Goal: Information Seeking & Learning: Learn about a topic

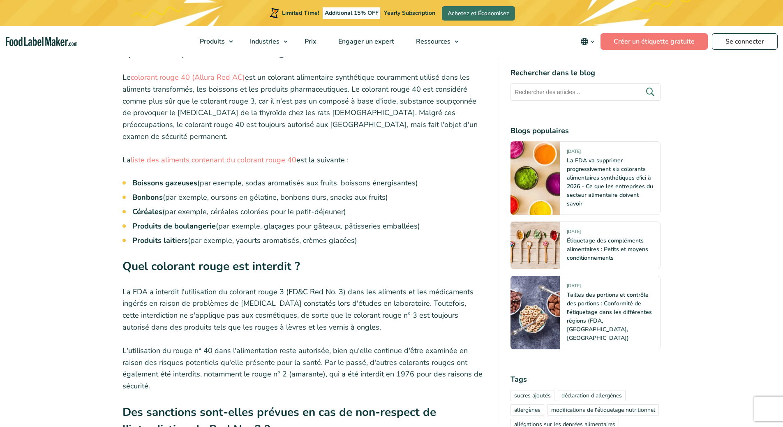
scroll to position [4166, 0]
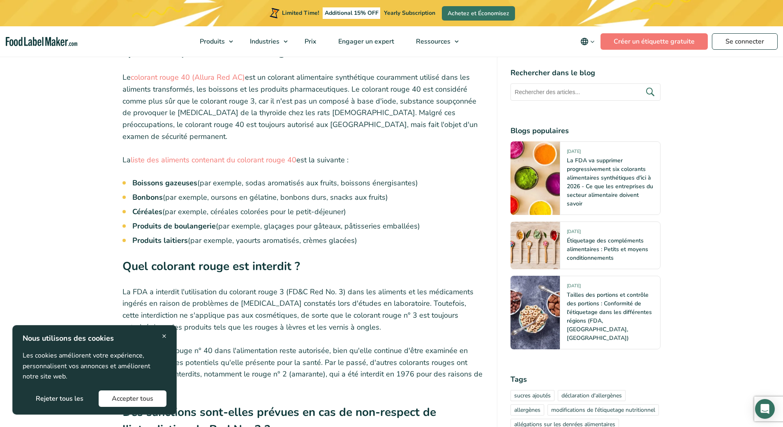
click at [367, 206] on li "Céréales (par exemple, céréales colorées pour le petit-déjeuner)" at bounding box center [308, 211] width 352 height 11
click at [163, 336] on span "×" at bounding box center [164, 336] width 5 height 11
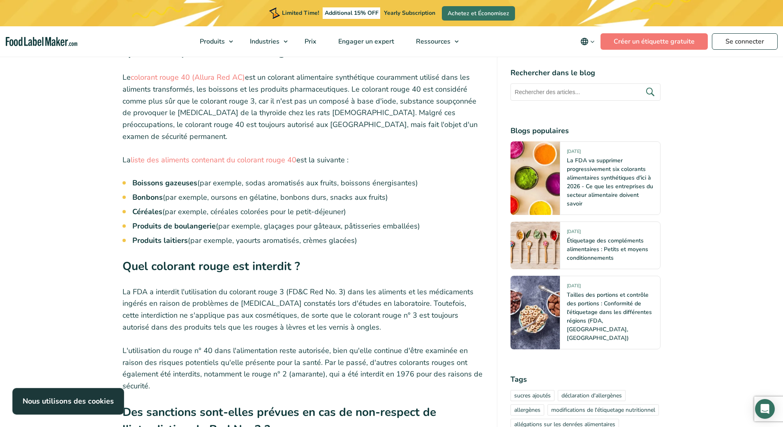
click at [224, 221] on li "Produits de boulangerie (par exemple, glaçages pour gâteaux, pâtisseries emball…" at bounding box center [308, 226] width 352 height 11
click at [235, 235] on li "Produits laitiers (par exemple, yaourts aromatisés, crèmes glacées)" at bounding box center [308, 240] width 352 height 11
click at [300, 235] on li "Produits laitiers (par exemple, yaourts aromatisés, crèmes glacées)" at bounding box center [308, 240] width 352 height 11
click at [335, 211] on ul "Boissons gazeuses (par exemple, sodas aromatisés aux fruits, boissons énergisan…" at bounding box center [308, 212] width 352 height 69
click at [337, 235] on li "Produits laitiers (par exemple, yaourts aromatisés, crèmes glacées)" at bounding box center [308, 240] width 352 height 11
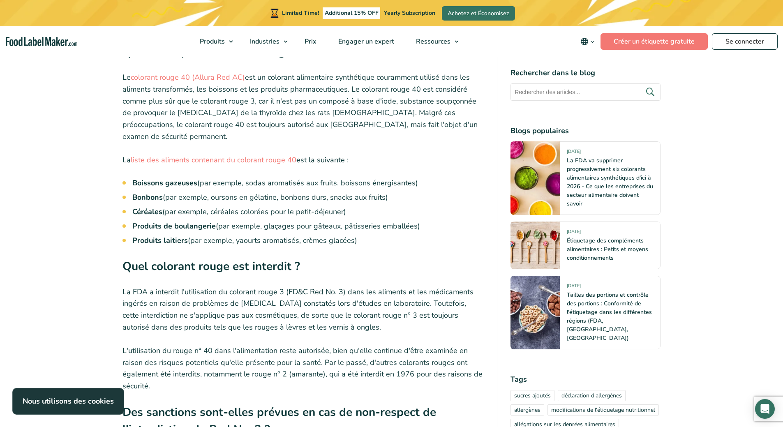
click at [206, 192] on li "Bonbons (par exemple, oursons en gélatine, bonbons durs, snacks aux fruits)" at bounding box center [308, 197] width 352 height 11
click at [235, 192] on li "Bonbons (par exemple, oursons en gélatine, bonbons durs, snacks aux fruits)" at bounding box center [308, 197] width 352 height 11
click at [294, 192] on li "Bonbons (par exemple, oursons en gélatine, bonbons durs, snacks aux fruits)" at bounding box center [308, 197] width 352 height 11
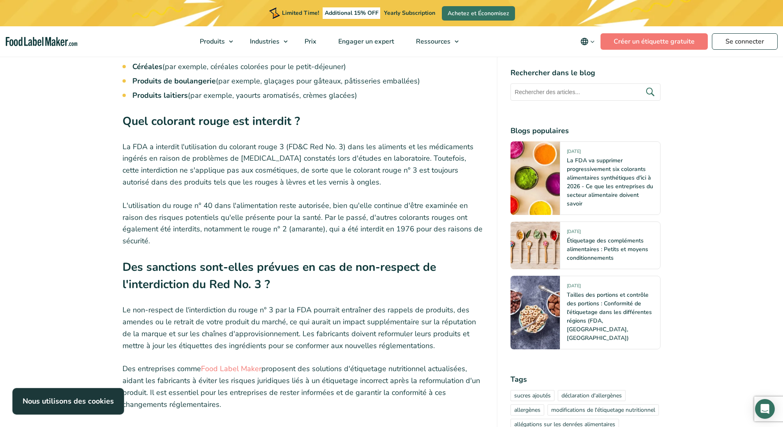
scroll to position [4331, 0]
